Goal: Transaction & Acquisition: Purchase product/service

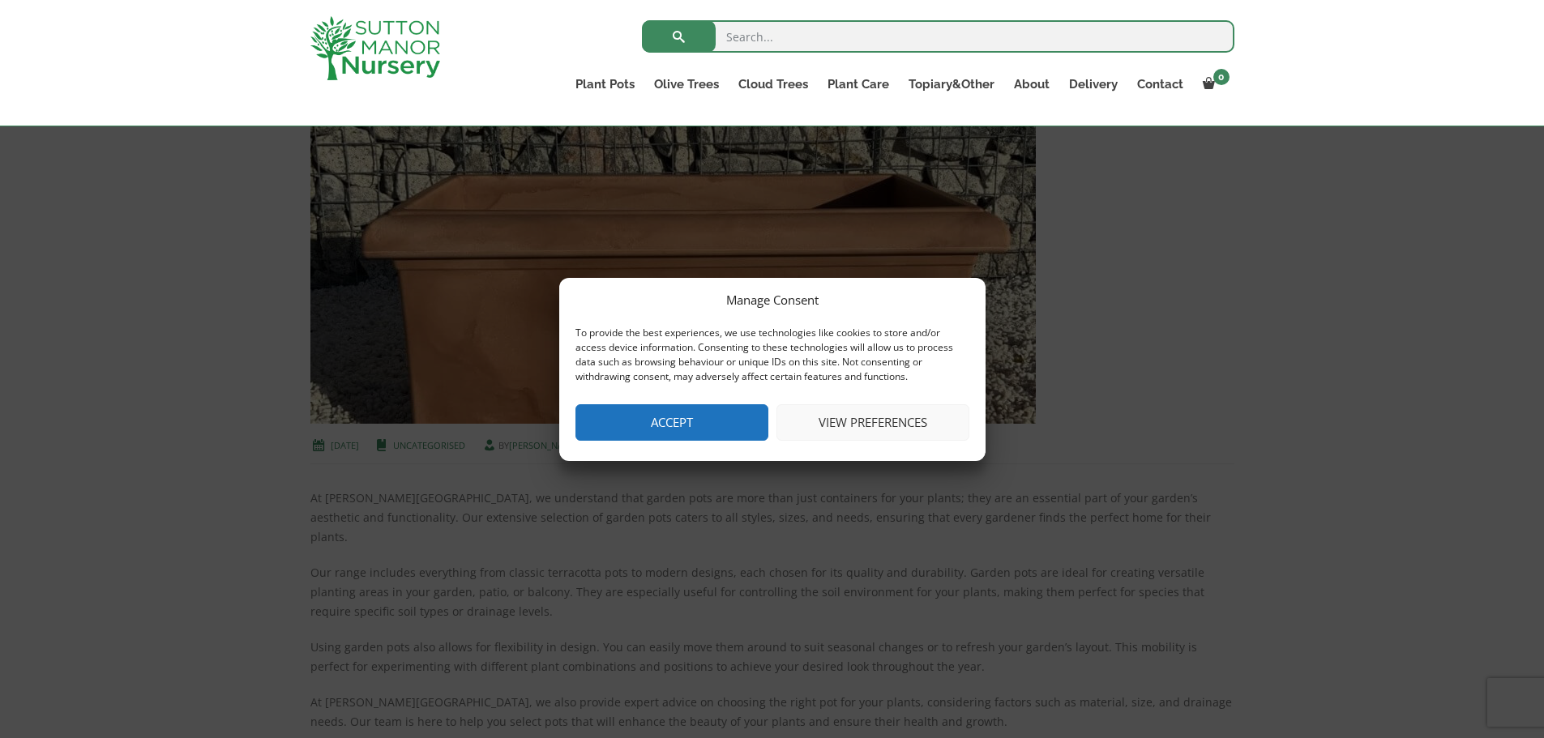
click at [681, 398] on div "Manage Consent To provide the best experiences, we use technologies like cookie…" at bounding box center [772, 369] width 426 height 183
click at [671, 410] on button "Accept" at bounding box center [671, 422] width 193 height 36
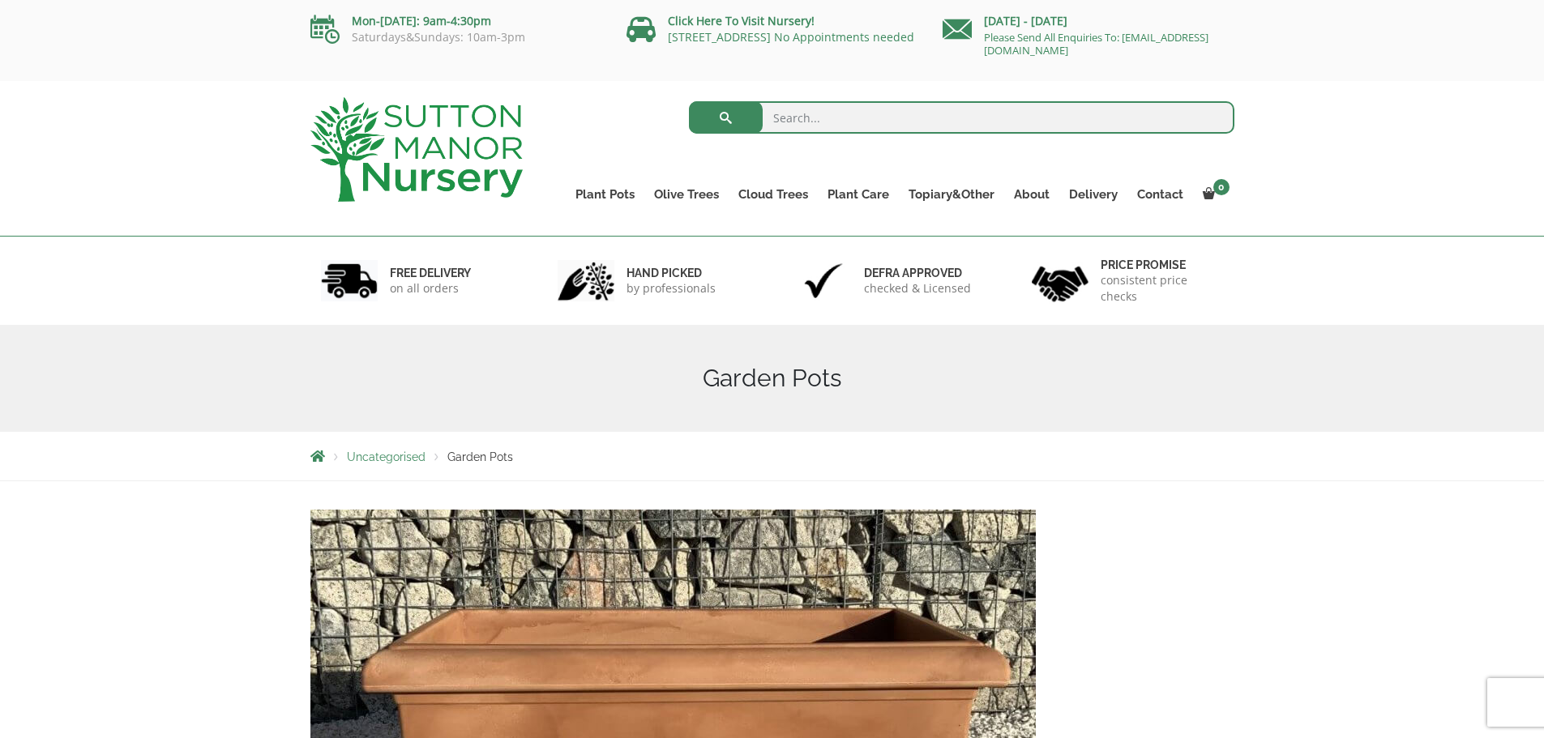
click at [483, 462] on span "Garden Pots" at bounding box center [480, 456] width 66 height 13
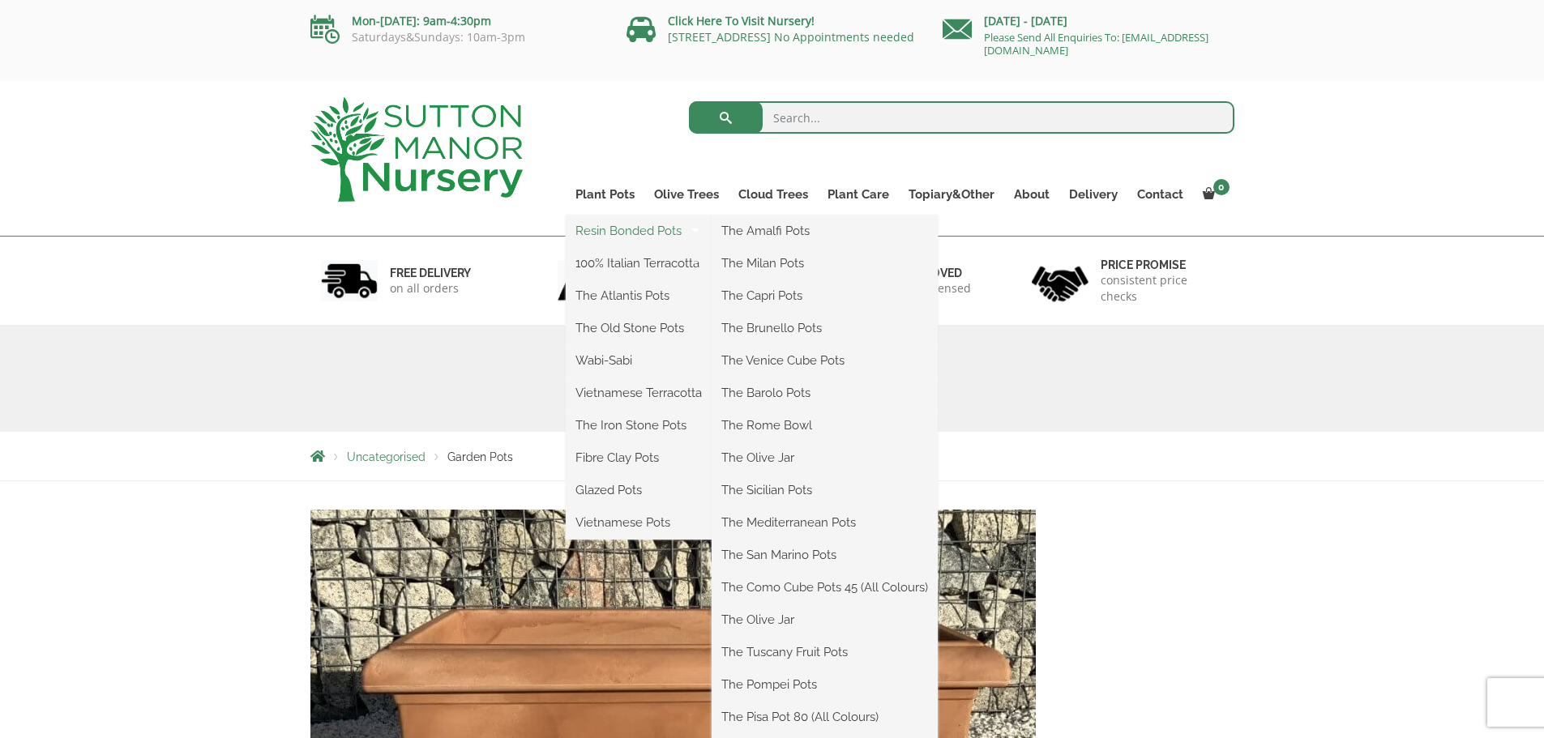
click at [630, 232] on link "Resin Bonded Pots" at bounding box center [639, 231] width 146 height 24
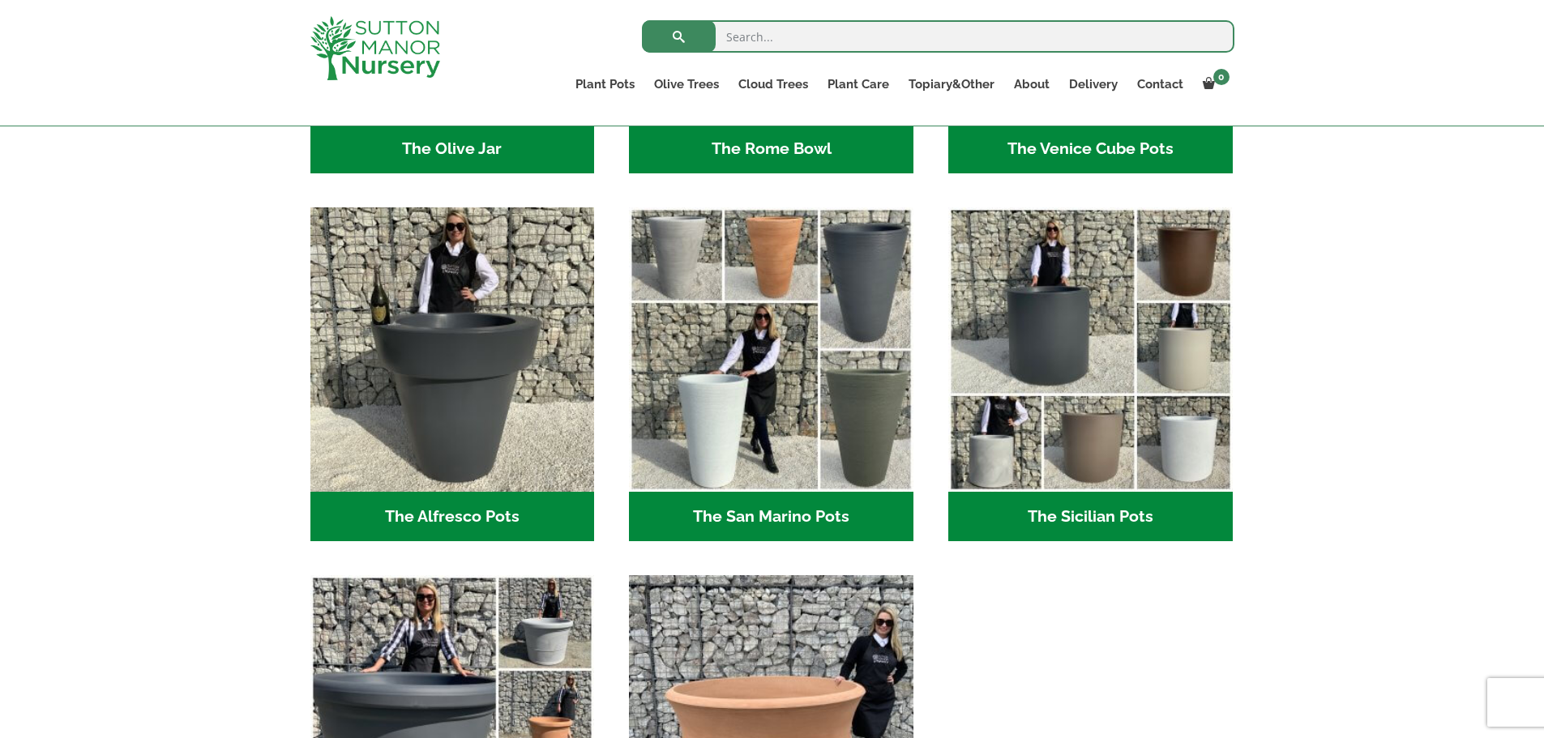
scroll to position [2077, 0]
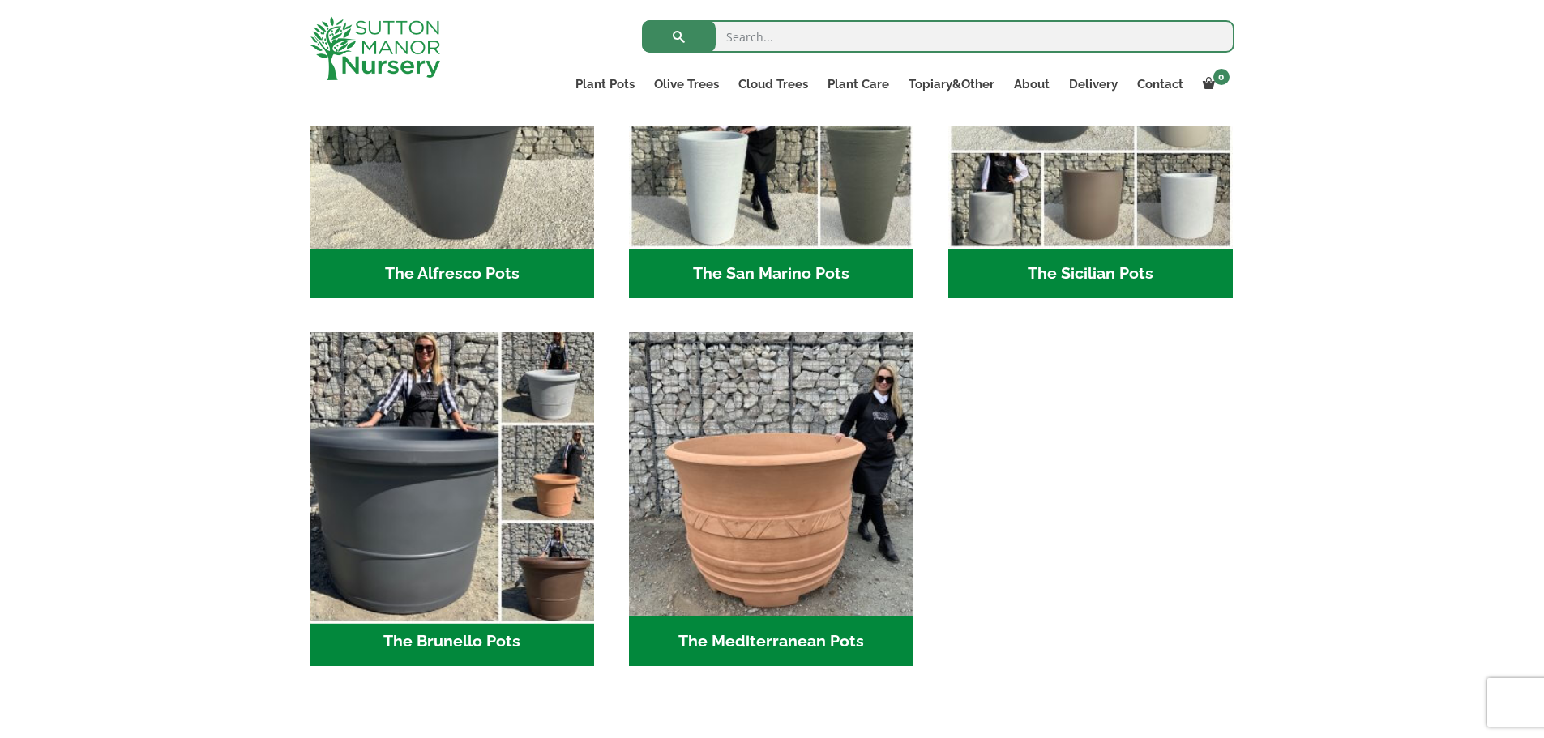
click at [500, 486] on img "Visit product category The Brunello Pots" at bounding box center [452, 475] width 298 height 298
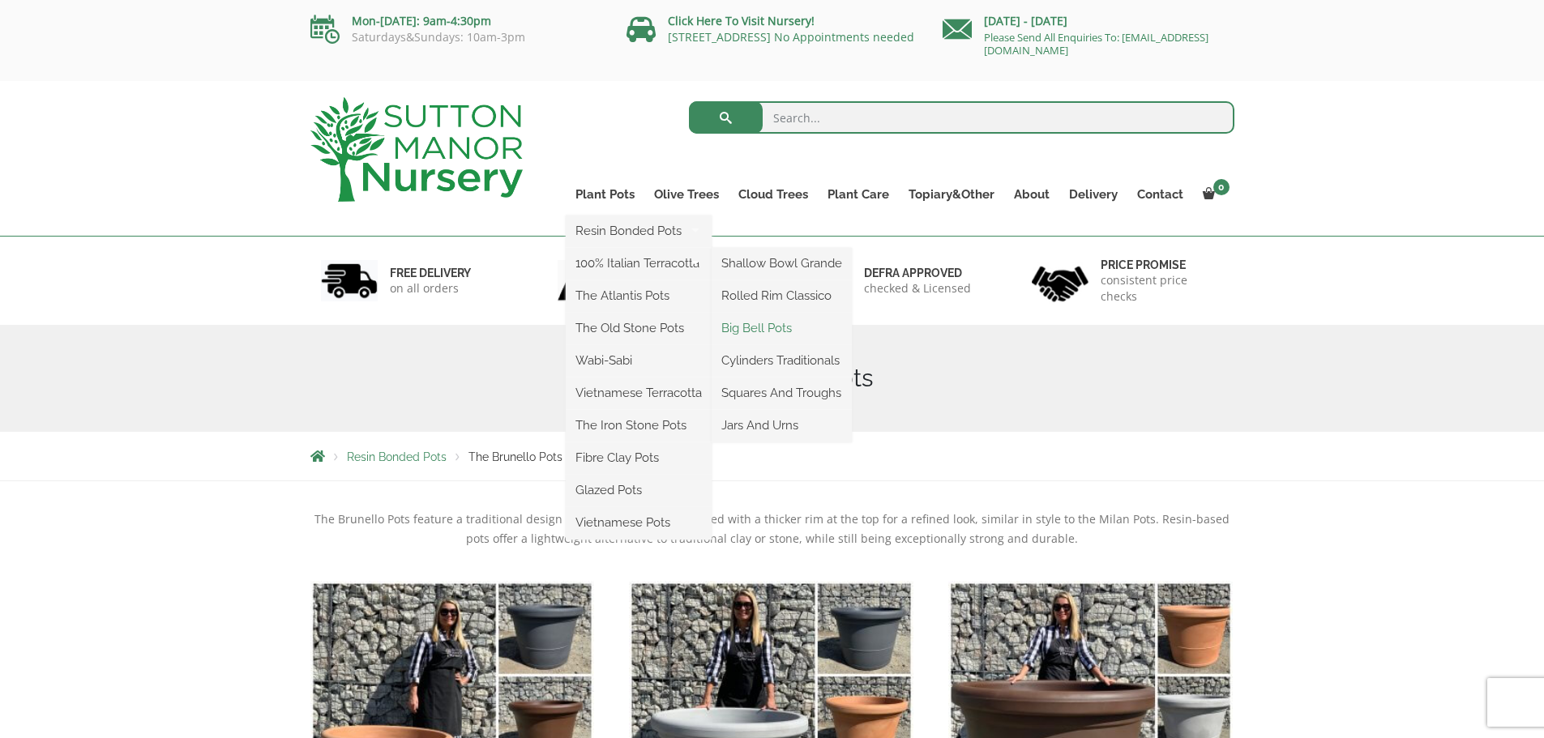
click at [764, 330] on link "Big Bell Pots" at bounding box center [781, 328] width 140 height 24
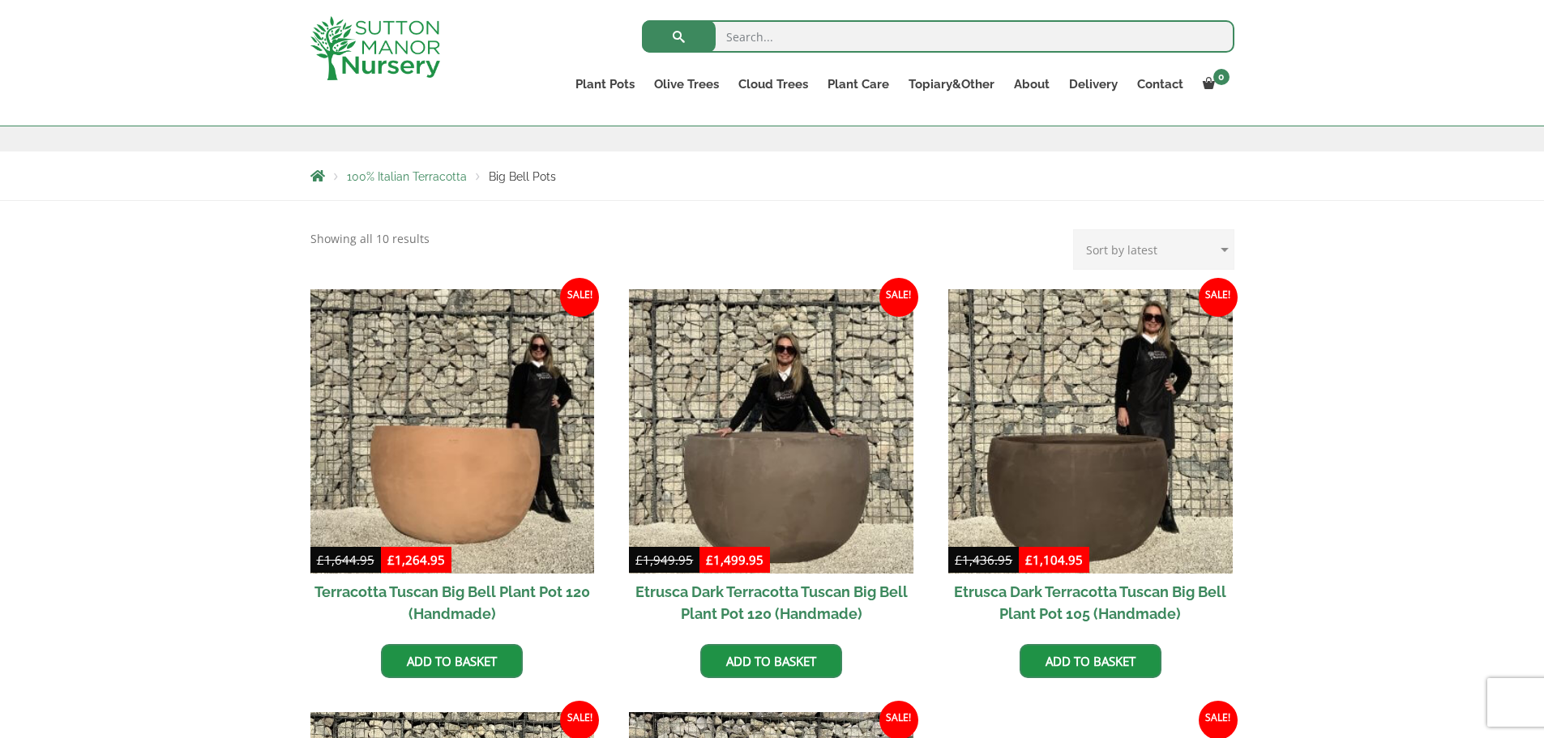
scroll to position [81, 0]
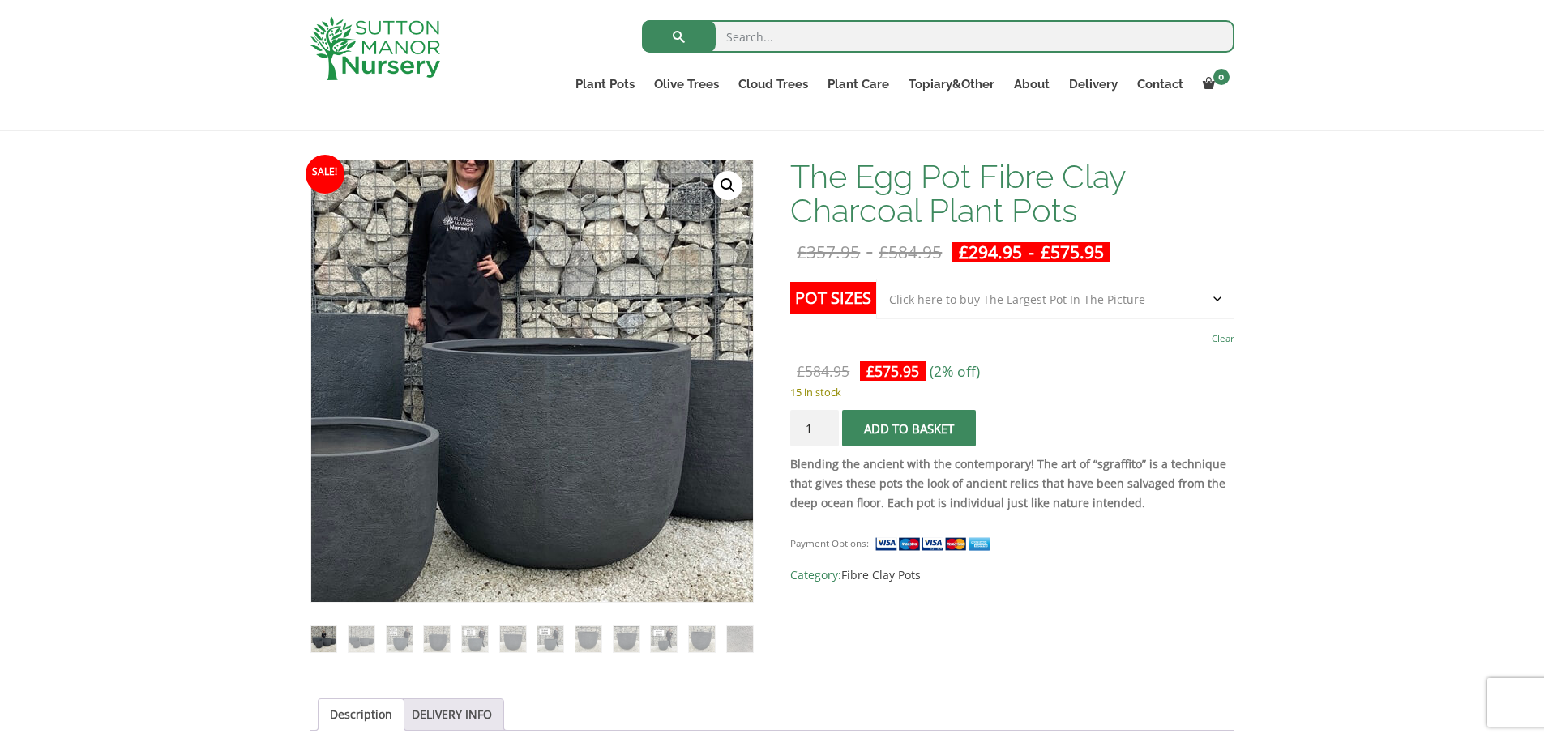
scroll to position [243, 0]
